Goal: Transaction & Acquisition: Obtain resource

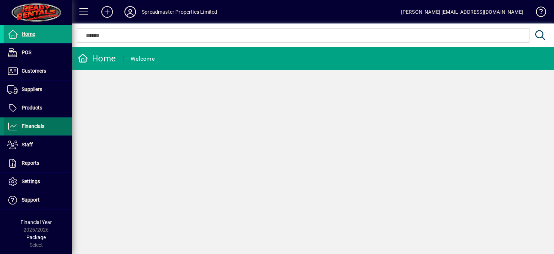
click at [41, 125] on span "Financials" at bounding box center [33, 126] width 23 height 6
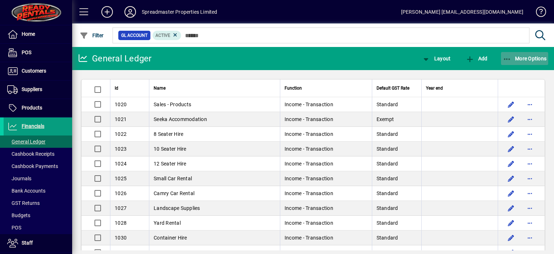
click at [521, 57] on span "More Options" at bounding box center [525, 59] width 44 height 6
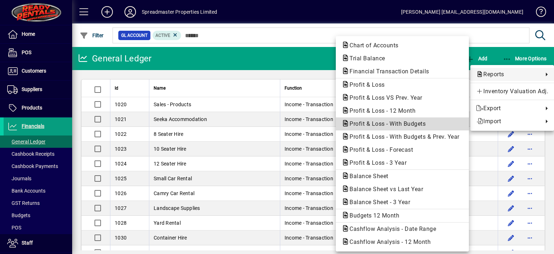
click at [398, 123] on span "Profit & Loss - With Budgets" at bounding box center [386, 123] width 88 height 7
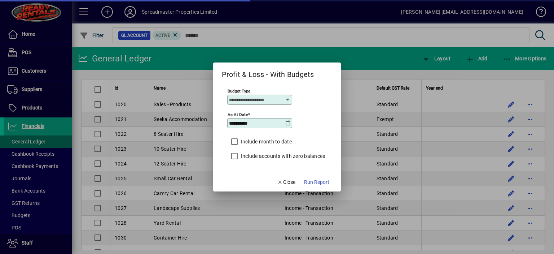
type input "****"
click at [289, 123] on icon at bounding box center [288, 123] width 6 height 6
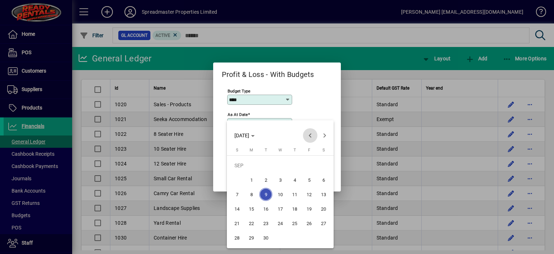
click at [309, 134] on span "Previous month" at bounding box center [310, 135] width 14 height 14
click at [236, 236] on span "31" at bounding box center [237, 237] width 13 height 13
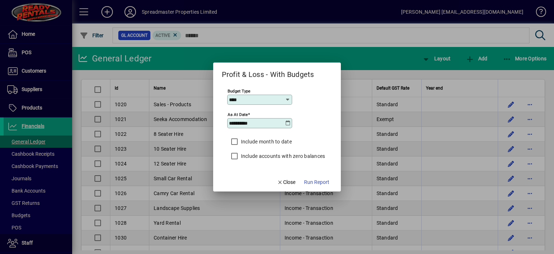
type input "**********"
click at [323, 182] on span "Run Report" at bounding box center [316, 182] width 25 height 8
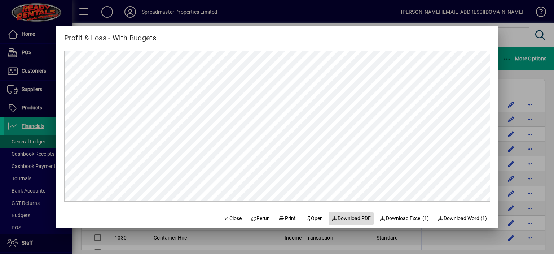
click at [355, 218] on span "Download PDF" at bounding box center [352, 218] width 40 height 8
click at [228, 218] on span "Close" at bounding box center [232, 218] width 19 height 8
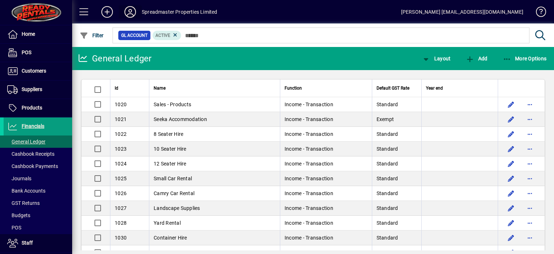
click at [129, 10] on icon at bounding box center [130, 12] width 14 height 12
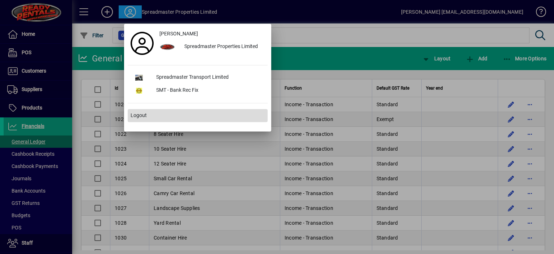
click at [142, 114] on span "Logout" at bounding box center [139, 116] width 16 height 8
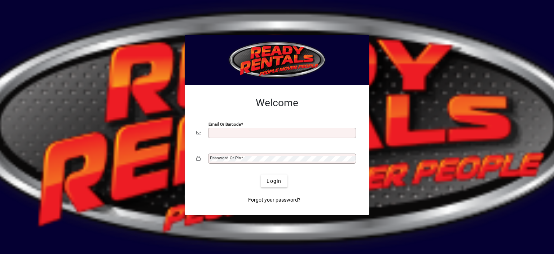
click at [221, 130] on input "Email or Barcode" at bounding box center [283, 133] width 146 height 6
type input "**********"
click at [219, 156] on mat-label "Password or Pin" at bounding box center [225, 157] width 31 height 5
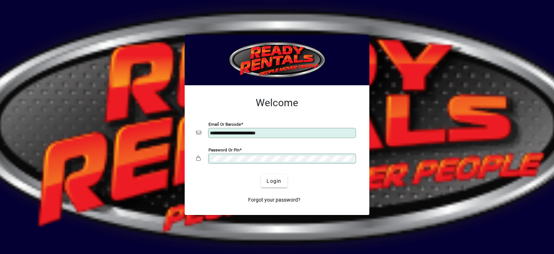
click at [261, 174] on button "Login" at bounding box center [274, 180] width 26 height 13
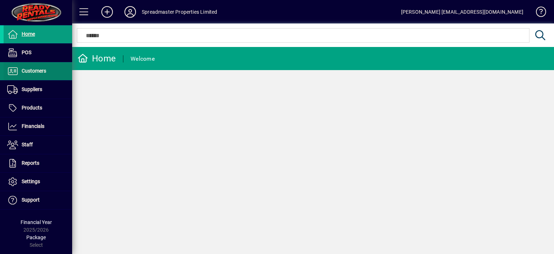
click at [39, 72] on span "Customers" at bounding box center [34, 71] width 25 height 6
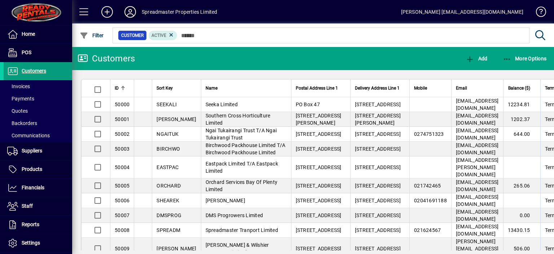
click at [127, 10] on icon at bounding box center [130, 12] width 14 height 12
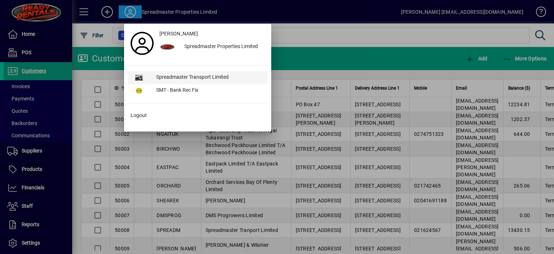
click at [169, 77] on div "Spreadmaster Transport Limited" at bounding box center [209, 77] width 117 height 13
